Goal: Find specific page/section: Find specific page/section

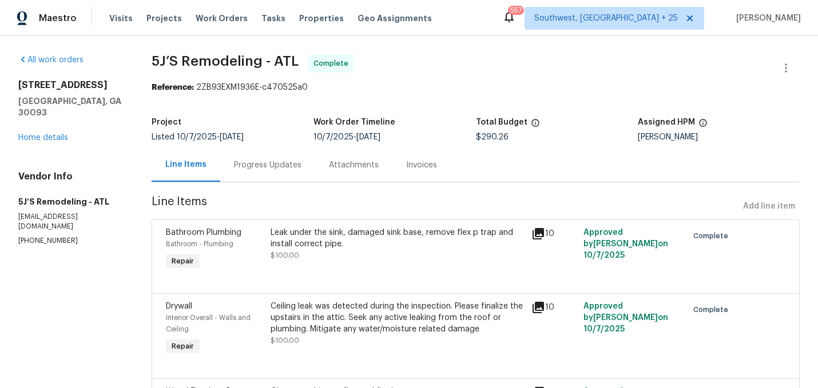
click at [266, 170] on div "Progress Updates" at bounding box center [268, 165] width 68 height 11
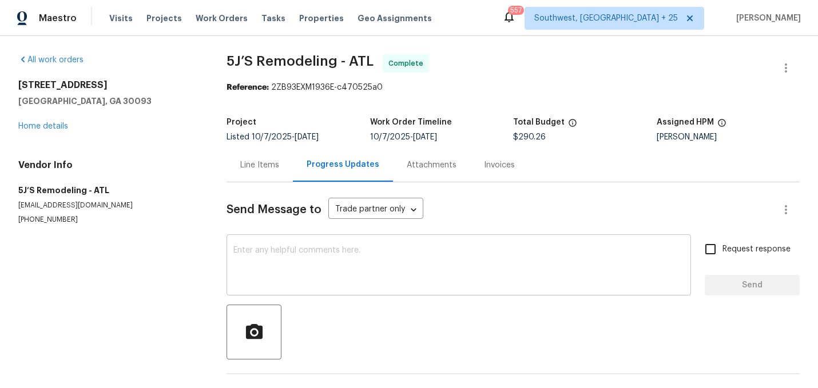
scroll to position [37, 0]
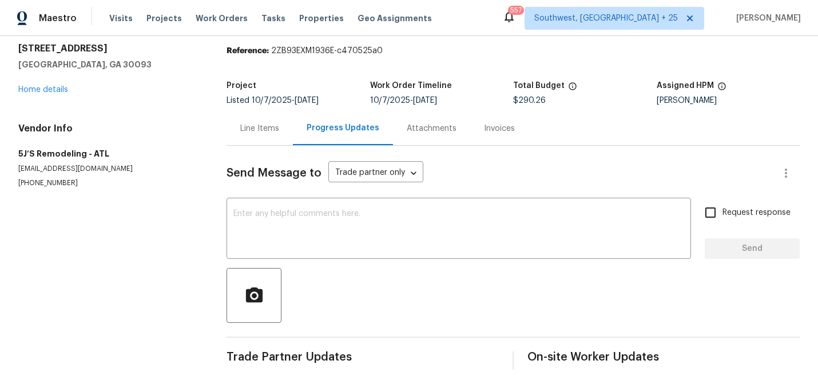
click at [268, 138] on div "Line Items" at bounding box center [260, 129] width 66 height 34
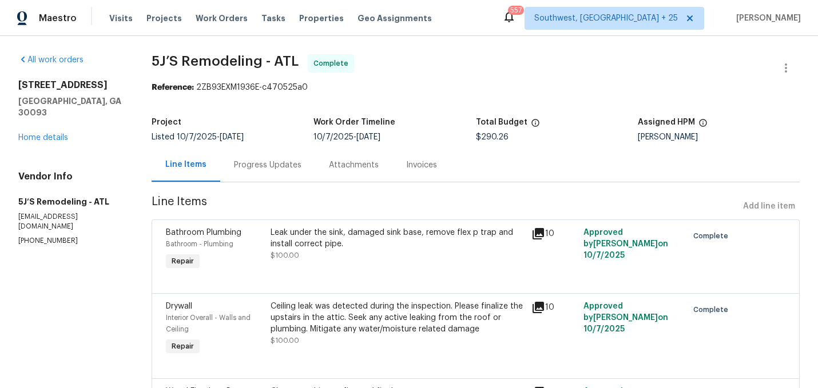
click at [287, 160] on div "Progress Updates" at bounding box center [268, 165] width 68 height 11
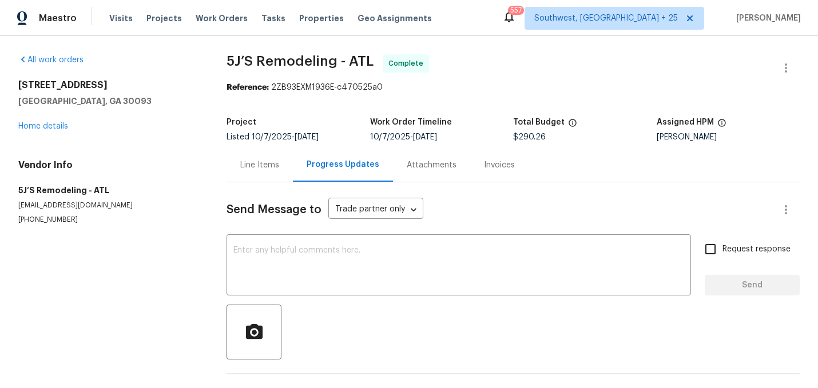
click at [275, 188] on div "Send Message to Trade partner only Trade partner only ​ x ​ Request response Se…" at bounding box center [513, 295] width 573 height 224
click at [273, 172] on div "Line Items" at bounding box center [260, 165] width 66 height 34
